Goal: Task Accomplishment & Management: Manage account settings

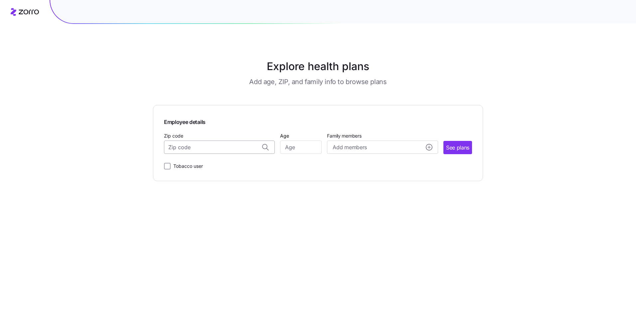
click at [219, 146] on input "Zip code" at bounding box center [219, 147] width 111 height 13
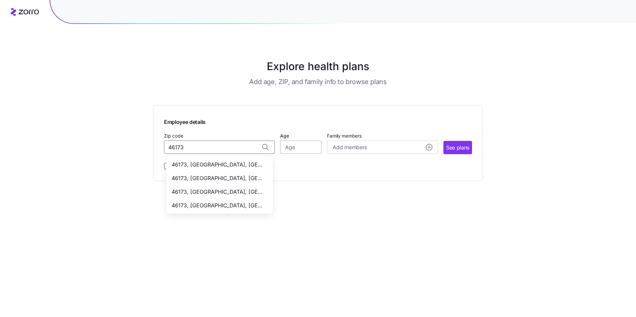
type input "46173"
click at [300, 144] on input "Age" at bounding box center [301, 147] width 42 height 13
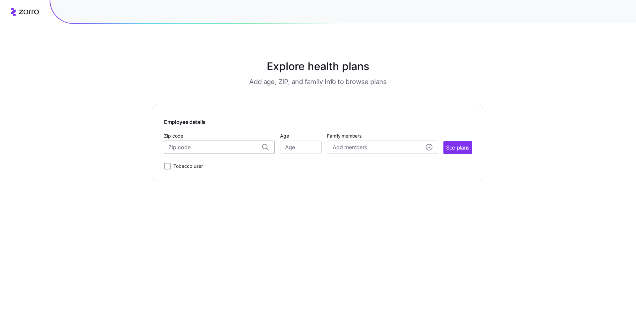
click at [218, 142] on input "Zip code" at bounding box center [219, 147] width 111 height 13
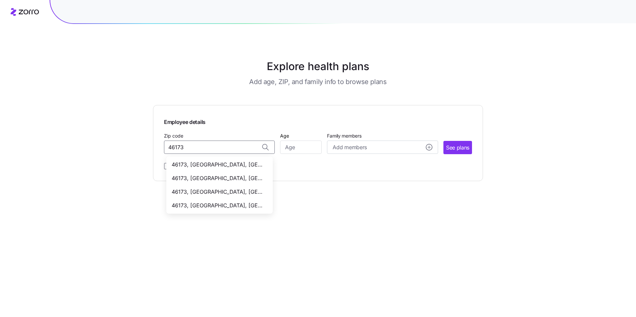
click at [216, 179] on span "46173, Rush County, IN" at bounding box center [218, 178] width 93 height 8
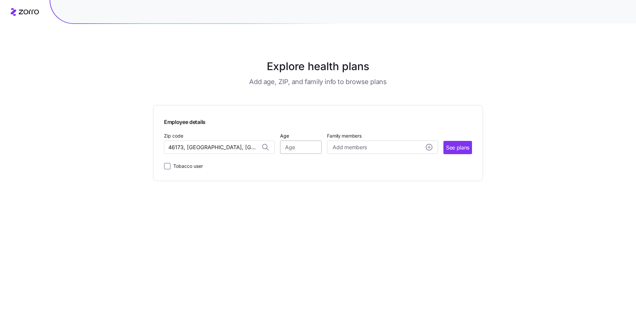
type input "46173, Rush County, IN"
click at [304, 144] on input "Age" at bounding box center [301, 147] width 42 height 13
type input "37"
click at [389, 141] on button "Add members" at bounding box center [382, 147] width 111 height 13
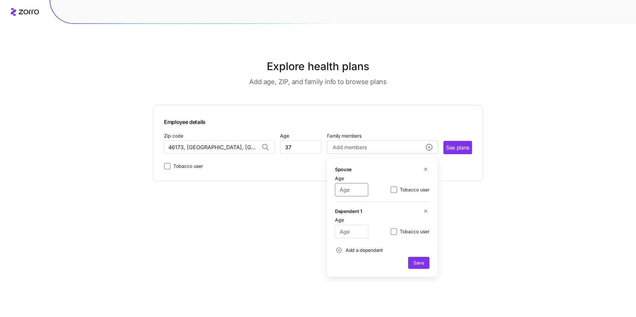
click at [356, 191] on input "Age" at bounding box center [351, 189] width 33 height 13
type input "16"
click at [350, 235] on input "Age" at bounding box center [351, 231] width 33 height 13
type input "11"
click at [415, 262] on span "Save" at bounding box center [418, 263] width 11 height 7
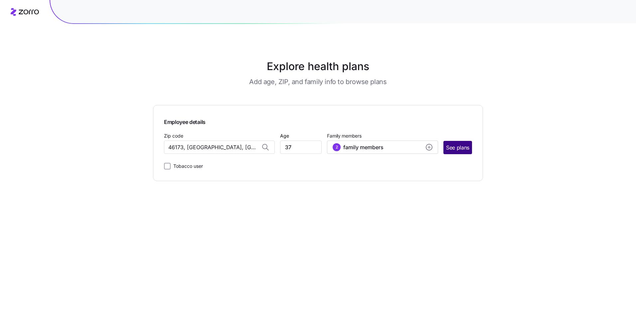
click at [458, 143] on button "See plans" at bounding box center [457, 147] width 29 height 13
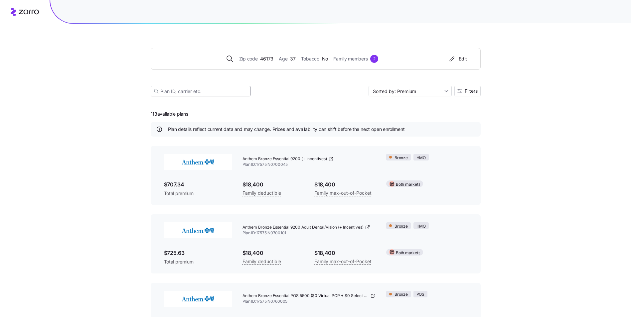
click at [193, 91] on input at bounding box center [201, 91] width 100 height 11
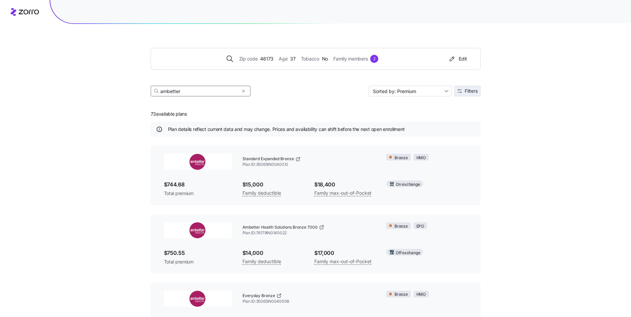
type input "ambetter"
click at [465, 91] on span "Filters" at bounding box center [470, 91] width 13 height 5
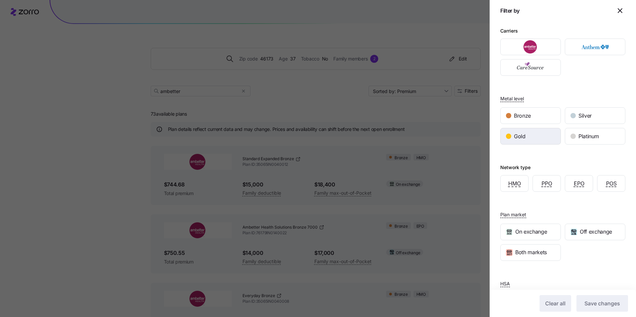
click at [538, 140] on div "Gold" at bounding box center [530, 136] width 60 height 16
click at [593, 305] on span "Save changes" at bounding box center [602, 304] width 36 height 8
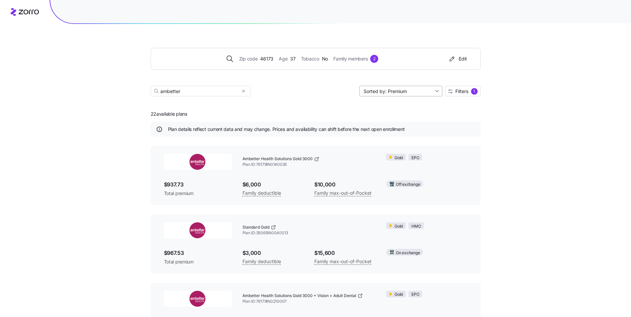
click at [431, 94] on input "Sorted by: Premium" at bounding box center [400, 91] width 83 height 11
click at [426, 119] on div "Deductible" at bounding box center [400, 117] width 78 height 10
type input "Sorted by: Deductible"
click at [459, 92] on span "Filters" at bounding box center [461, 91] width 13 height 5
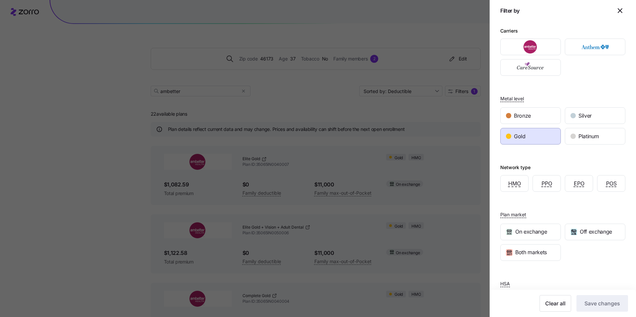
click at [576, 268] on div "HSA Eligible Non-eligible" at bounding box center [562, 287] width 125 height 43
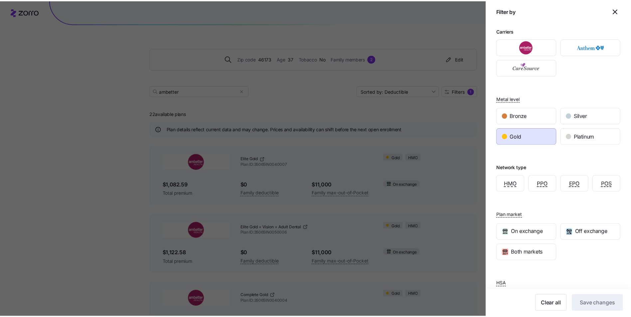
scroll to position [30, 0]
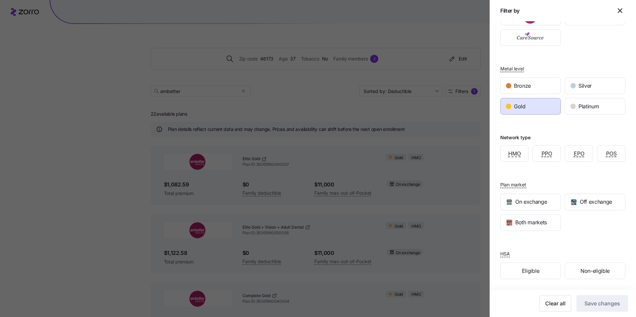
click at [587, 227] on div "On exchange Off exchange Both markets" at bounding box center [562, 212] width 129 height 41
click at [462, 131] on div at bounding box center [318, 158] width 636 height 317
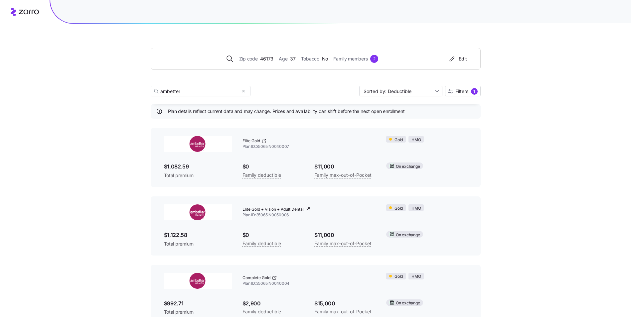
scroll to position [0, 0]
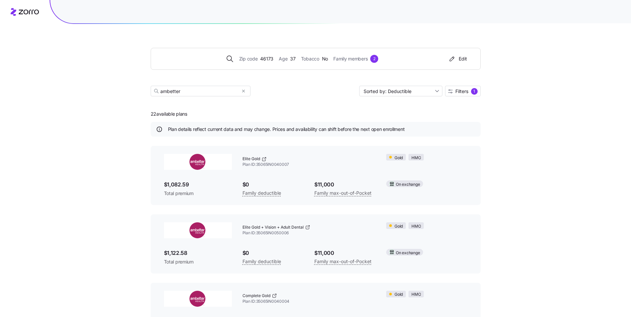
click at [204, 162] on img at bounding box center [198, 162] width 68 height 16
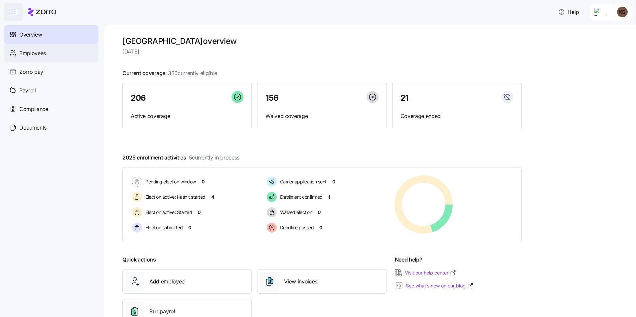
click at [47, 60] on div "Employees" at bounding box center [51, 53] width 94 height 19
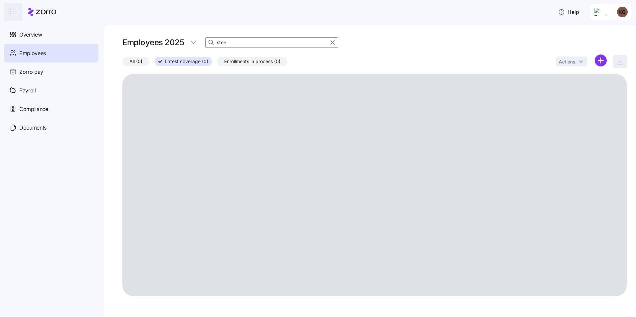
drag, startPoint x: 239, startPoint y: 44, endPoint x: 163, endPoint y: 42, distance: 76.2
click at [163, 42] on div "Employees 2025 stee" at bounding box center [374, 42] width 504 height 13
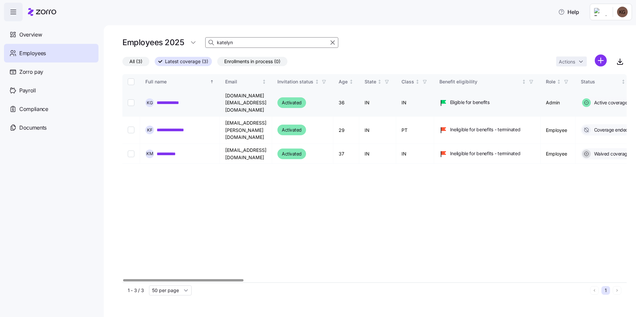
type input "katelyn"
click at [181, 101] on link "**********" at bounding box center [172, 102] width 31 height 7
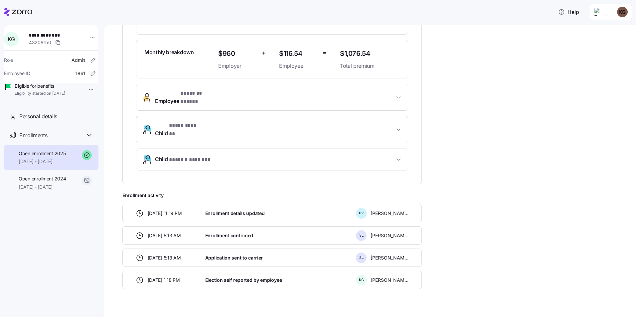
scroll to position [172, 0]
